Goal: Transaction & Acquisition: Purchase product/service

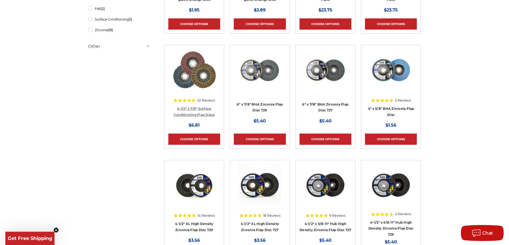
scroll to position [214, 0]
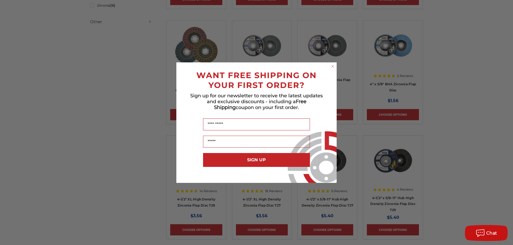
click at [332, 67] on icon "Close dialog" at bounding box center [332, 66] width 2 height 2
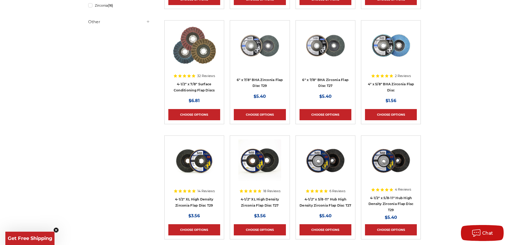
click at [202, 59] on img at bounding box center [194, 45] width 44 height 43
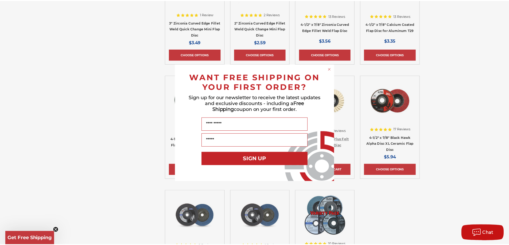
scroll to position [507, 0]
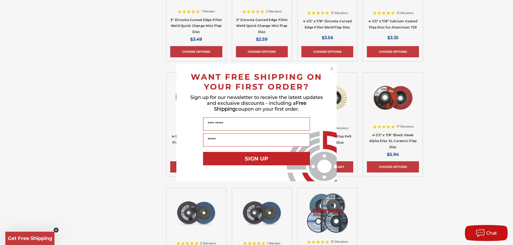
click at [332, 69] on icon "Close dialog" at bounding box center [332, 69] width 2 height 2
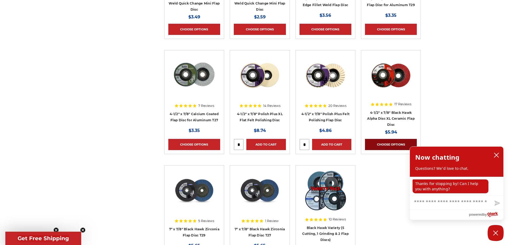
scroll to position [588, 0]
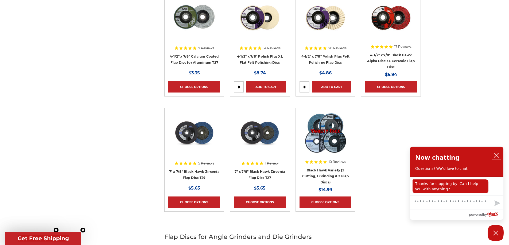
click at [496, 154] on icon "close chatbox" at bounding box center [496, 155] width 5 height 5
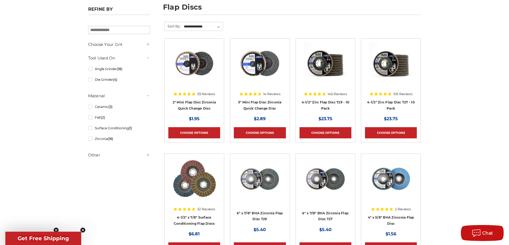
scroll to position [53, 0]
